Goal: Find specific page/section: Find specific page/section

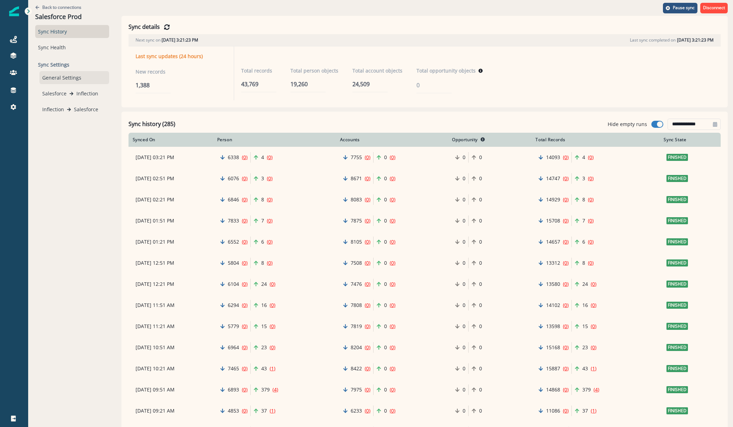
click at [56, 80] on div "General Settings" at bounding box center [74, 77] width 70 height 13
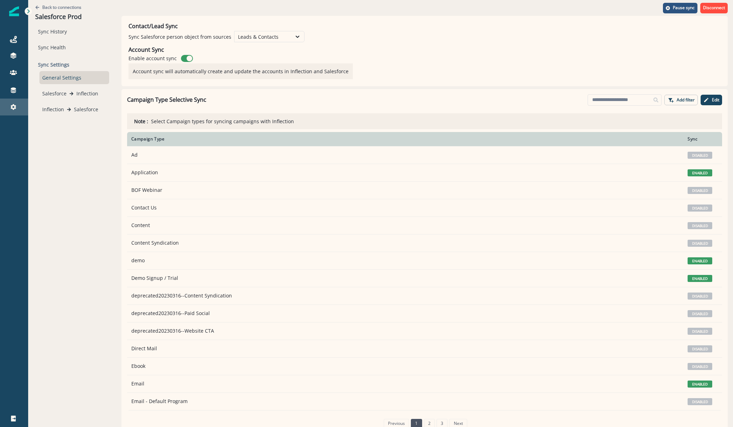
click at [10, 111] on div "Settings" at bounding box center [14, 107] width 23 height 8
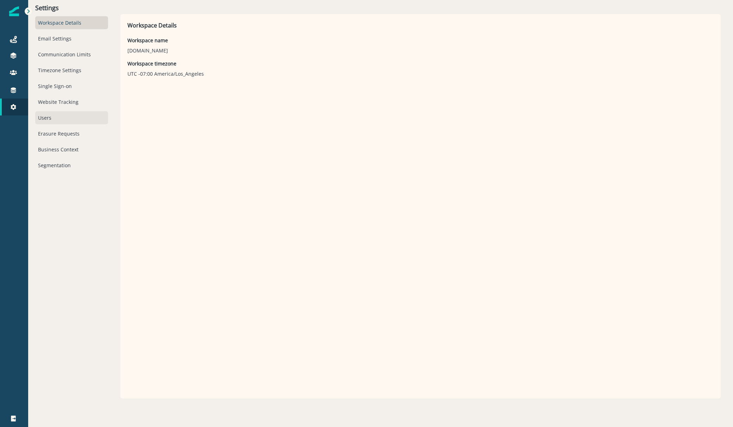
click at [42, 118] on div "Users" at bounding box center [71, 117] width 73 height 13
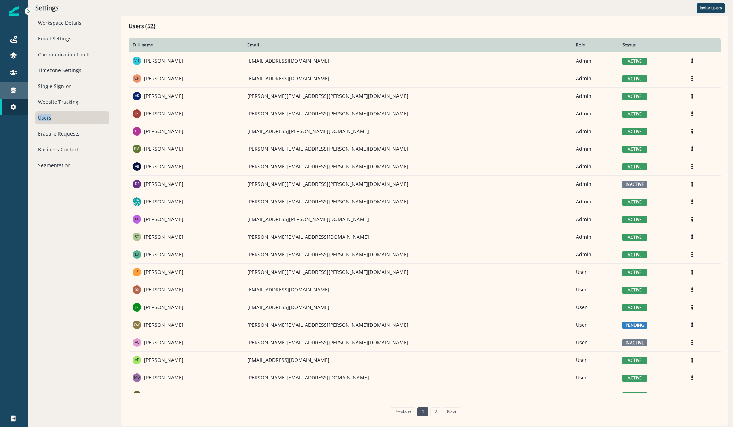
click at [18, 92] on div "Connections" at bounding box center [14, 90] width 23 height 8
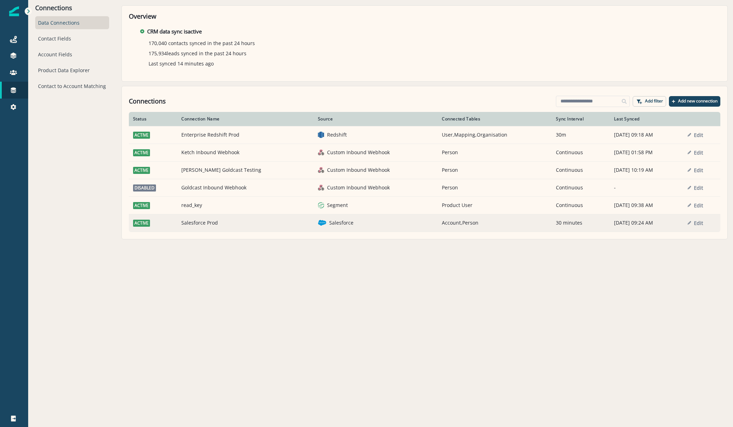
click at [218, 225] on td "Salesforce Prod" at bounding box center [245, 223] width 137 height 18
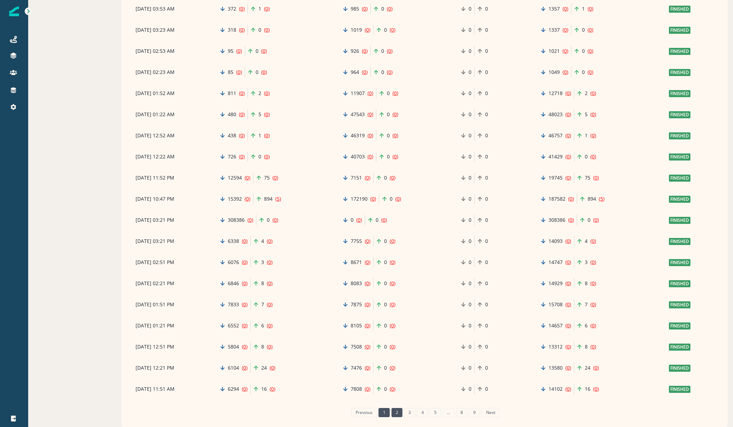
click at [396, 416] on link "2" at bounding box center [397, 412] width 11 height 9
